Goal: Information Seeking & Learning: Learn about a topic

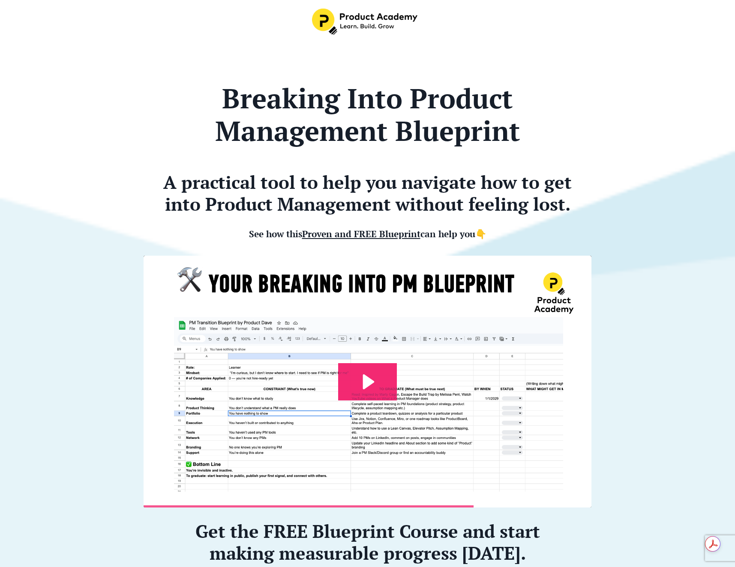
click at [589, 299] on img at bounding box center [367, 381] width 449 height 253
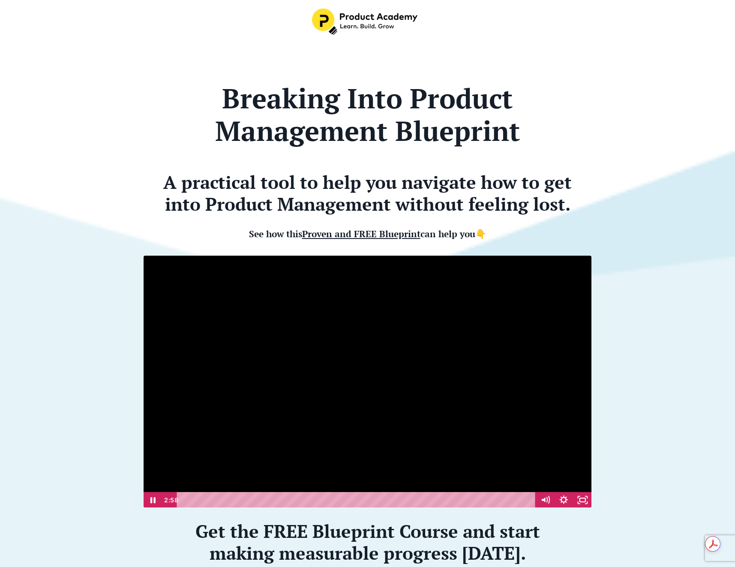
click at [427, 347] on div at bounding box center [367, 381] width 449 height 253
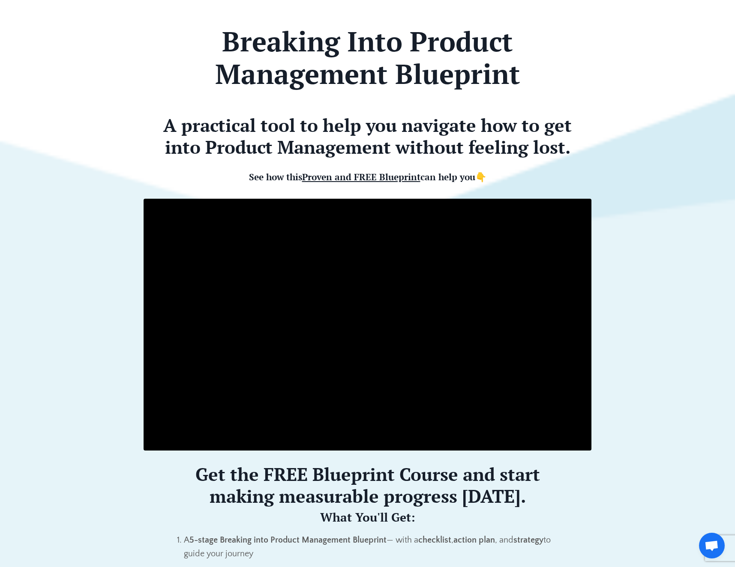
scroll to position [52, 0]
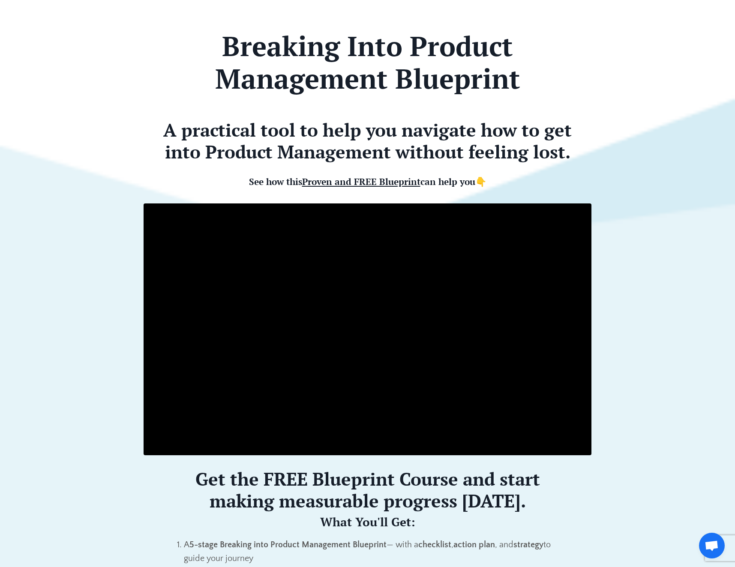
click at [279, 102] on p at bounding box center [368, 106] width 448 height 14
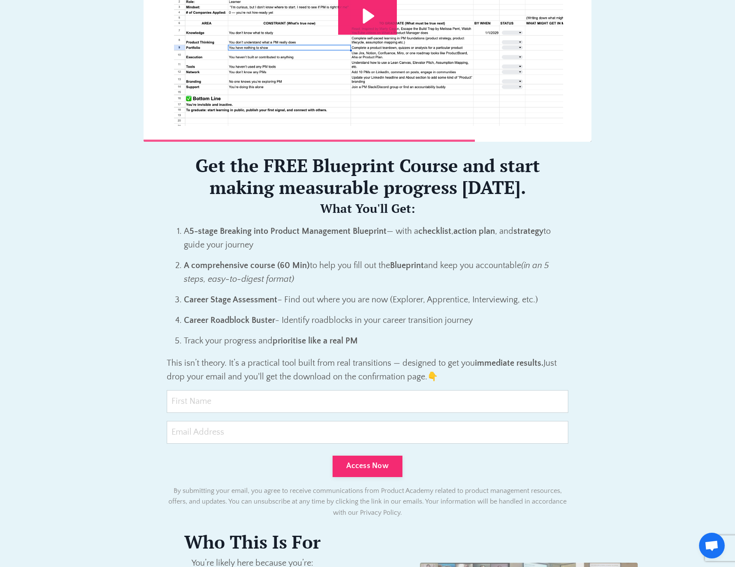
scroll to position [410, 0]
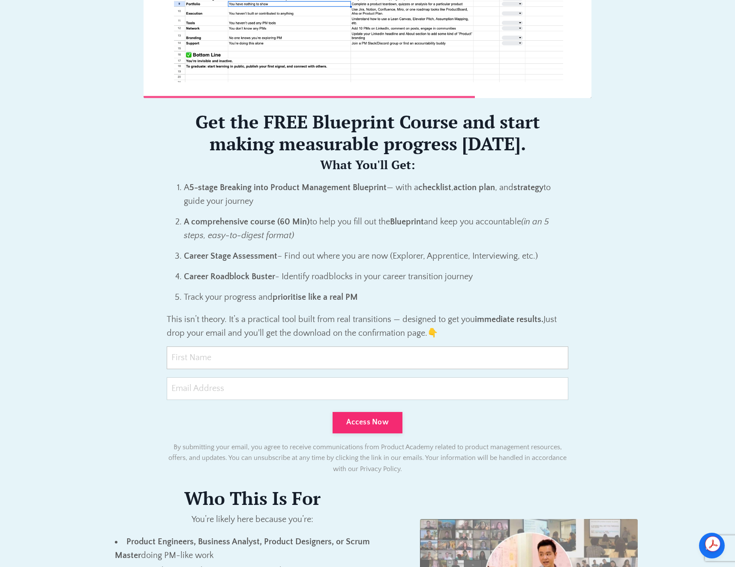
click at [325, 351] on input "text" at bounding box center [368, 358] width 402 height 23
click at [446, 269] on ol "A 5-stage Breaking into Product Management Blueprint — with a checklist , actio…" at bounding box center [368, 242] width 402 height 123
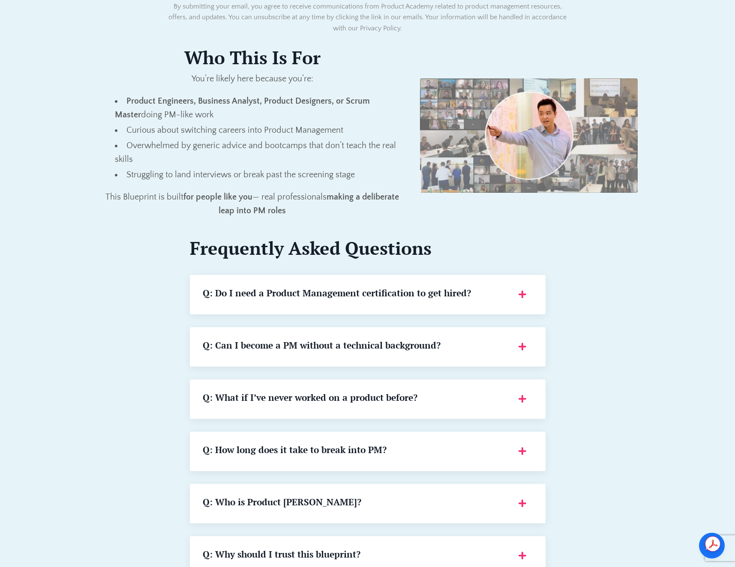
scroll to position [856, 0]
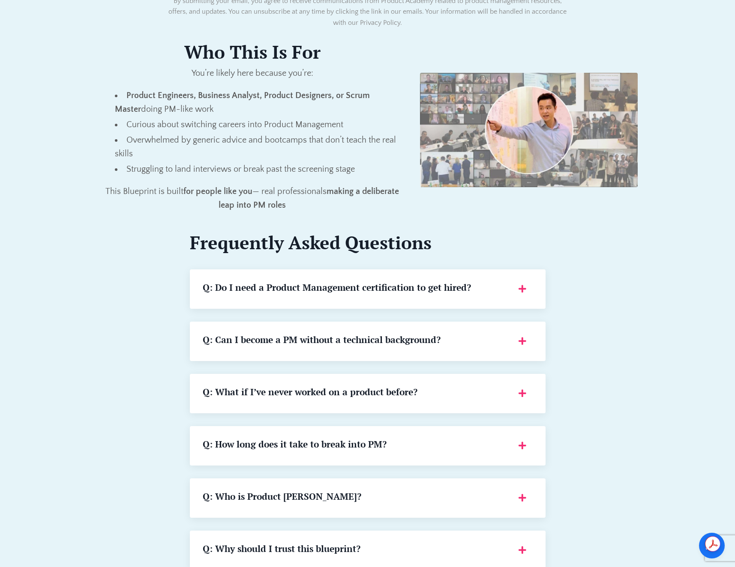
click at [642, 336] on div "Breaking Into Product Management Blueprint A practical tool to help you navigat…" at bounding box center [367, 155] width 553 height 1873
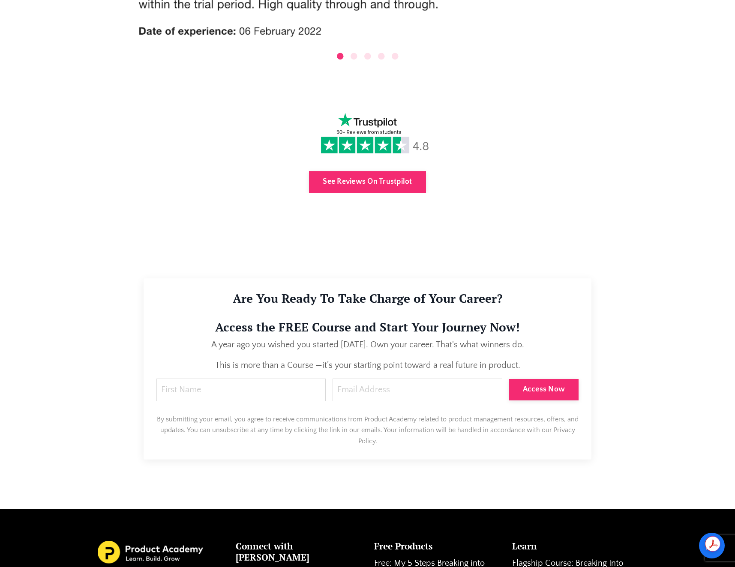
scroll to position [2537, 0]
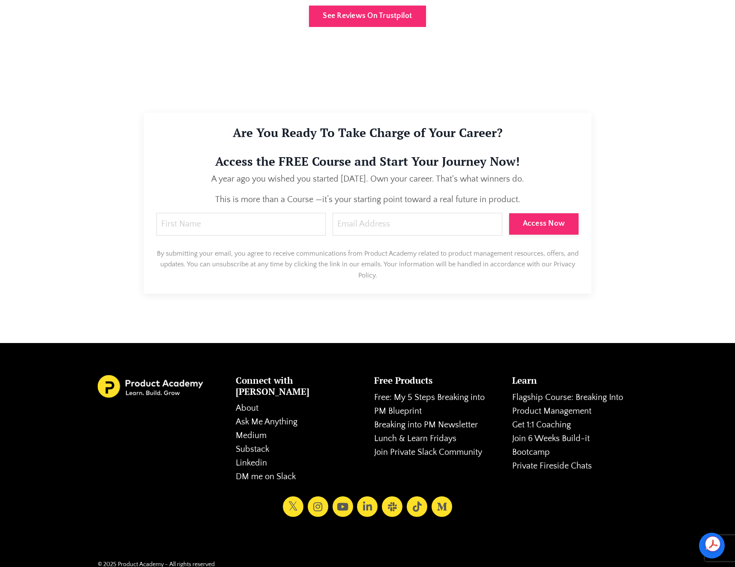
click at [619, 501] on div "Connect with [PERSON_NAME] About Ask Me Anything Medium Substack Linkedin DM me…" at bounding box center [367, 447] width 553 height 156
click at [630, 509] on div "Connect with [PERSON_NAME] About Ask Me Anything Medium Substack Linkedin DM me…" at bounding box center [367, 447] width 553 height 156
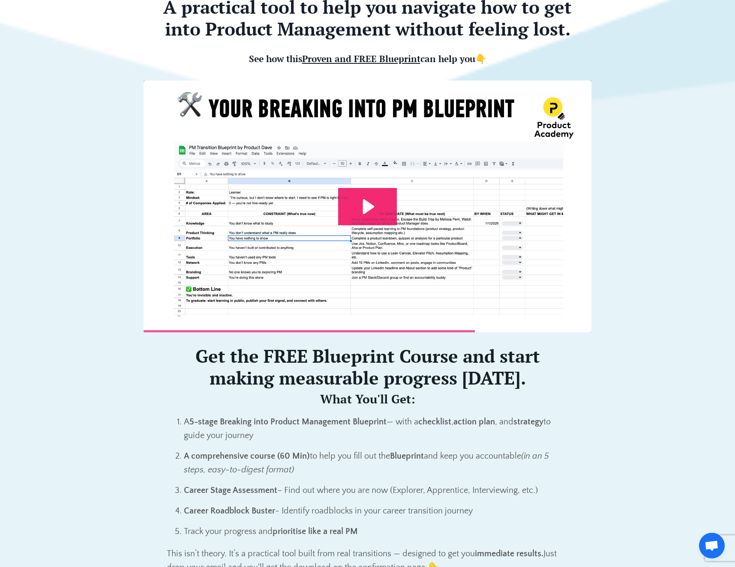
scroll to position [170, 0]
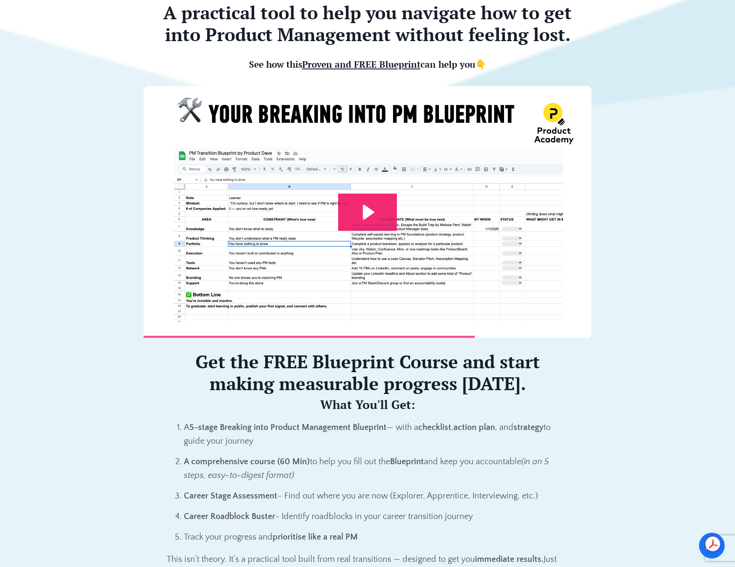
click at [411, 419] on div "Get the FREE Blueprint Course and start making measurable progress [DATE]. What…" at bounding box center [368, 465] width 402 height 229
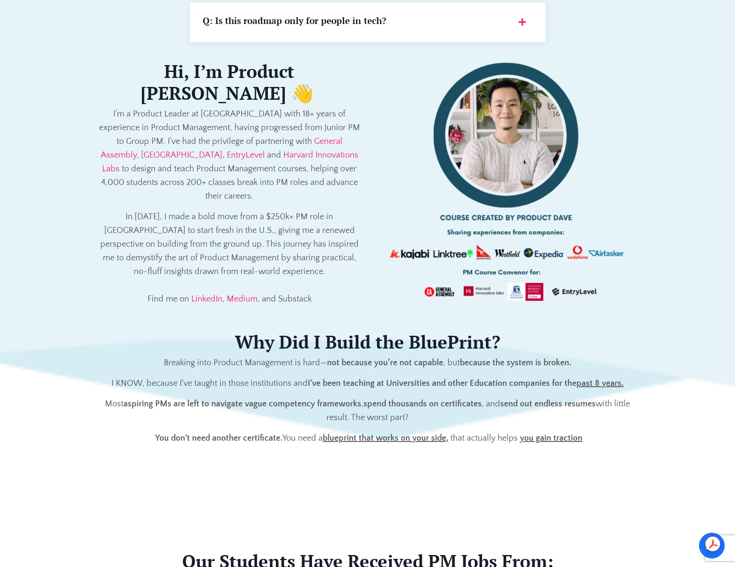
scroll to position [1577, 0]
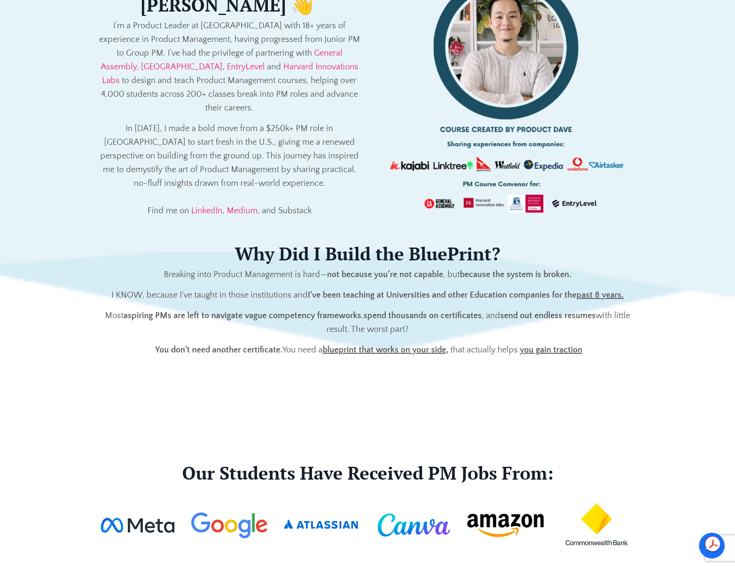
click at [216, 137] on p "In [DATE], I made a bold move from a $250k+ PM role in [GEOGRAPHIC_DATA] to sta…" at bounding box center [230, 170] width 264 height 96
